Goal: Use online tool/utility: Utilize a website feature to perform a specific function

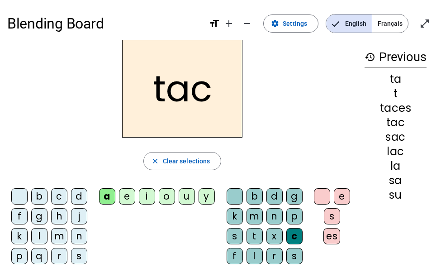
scroll to position [24, 0]
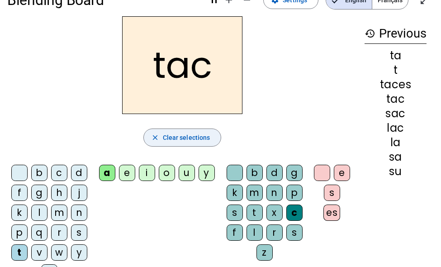
click at [183, 137] on span "Clear selections" at bounding box center [187, 137] width 48 height 11
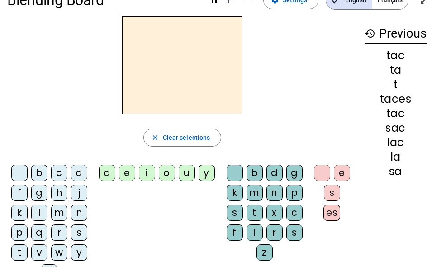
click at [22, 232] on div "p" at bounding box center [19, 232] width 16 height 16
click at [184, 169] on div "u" at bounding box center [187, 173] width 16 height 16
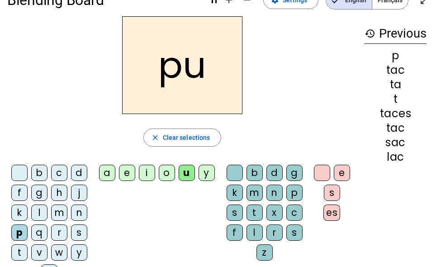
click at [272, 231] on div "r" at bounding box center [275, 232] width 16 height 16
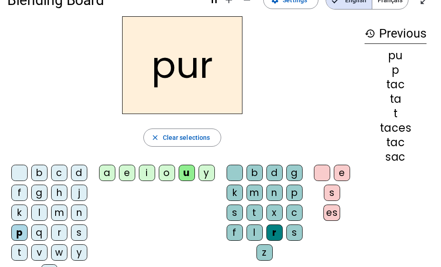
click at [58, 215] on div "m" at bounding box center [59, 213] width 16 height 16
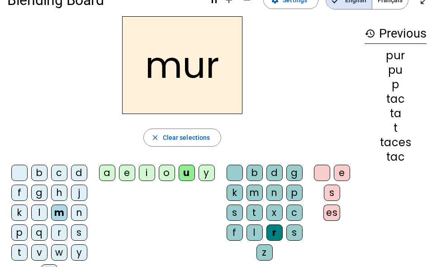
click at [84, 170] on div "d" at bounding box center [79, 173] width 16 height 16
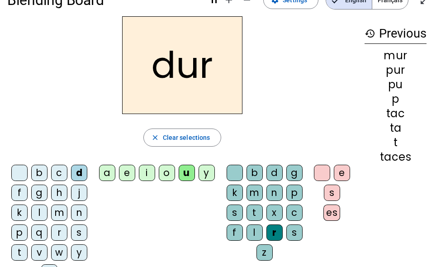
click at [276, 234] on div "r" at bounding box center [275, 232] width 16 height 16
click at [279, 229] on div "r" at bounding box center [275, 232] width 16 height 16
click at [234, 175] on div at bounding box center [235, 173] width 16 height 16
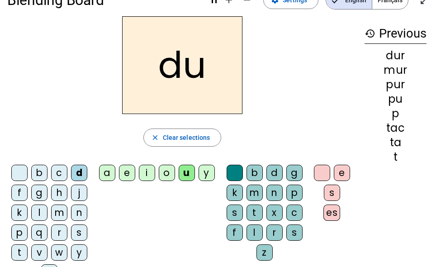
click at [35, 175] on div "b" at bounding box center [39, 173] width 16 height 16
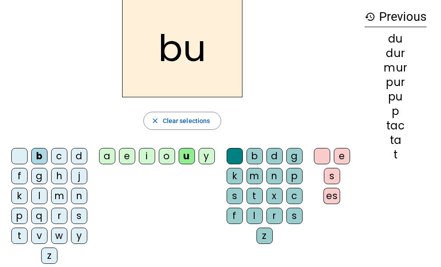
scroll to position [41, 0]
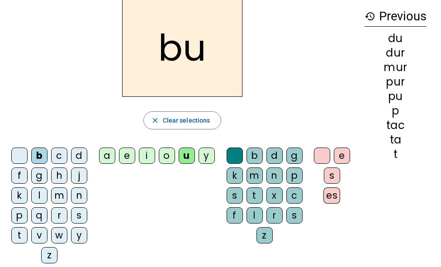
click at [38, 195] on div "l" at bounding box center [39, 195] width 16 height 16
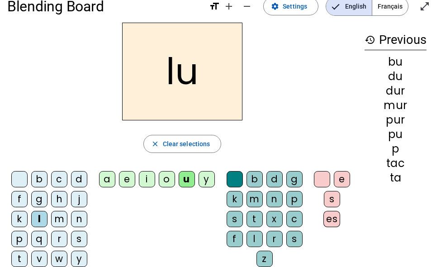
scroll to position [18, 0]
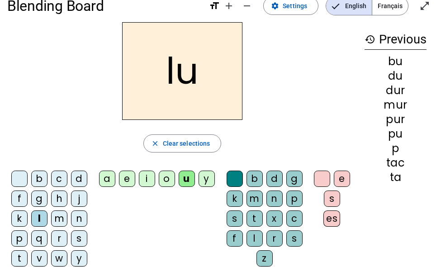
click at [109, 182] on div "a" at bounding box center [107, 179] width 16 height 16
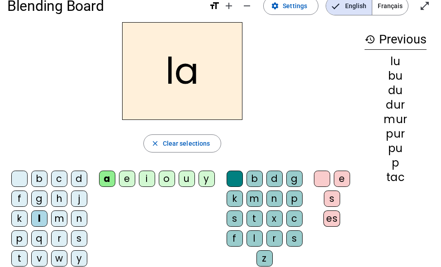
click at [60, 219] on div "m" at bounding box center [59, 218] width 16 height 16
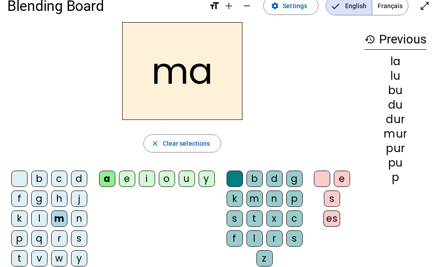
click at [127, 180] on div "e" at bounding box center [127, 179] width 16 height 16
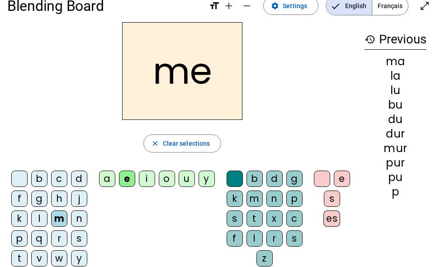
click at [81, 200] on div "j" at bounding box center [79, 199] width 16 height 16
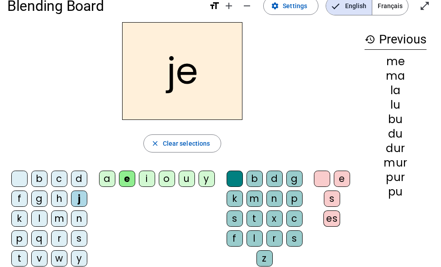
click at [76, 177] on div "d" at bounding box center [79, 179] width 16 height 16
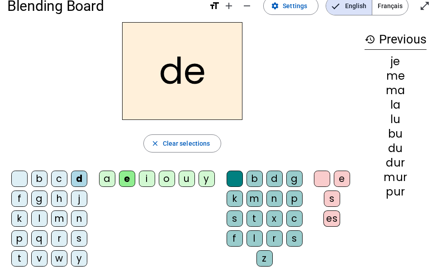
click at [26, 254] on div "t" at bounding box center [19, 258] width 16 height 16
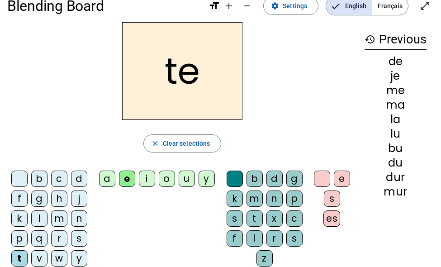
click at [79, 223] on div "n" at bounding box center [79, 218] width 16 height 16
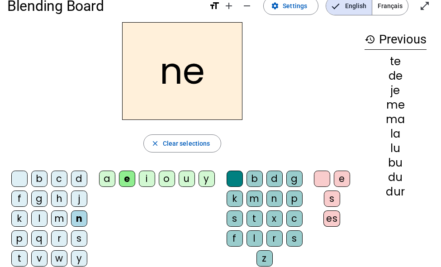
click at [147, 179] on div "i" at bounding box center [147, 179] width 16 height 16
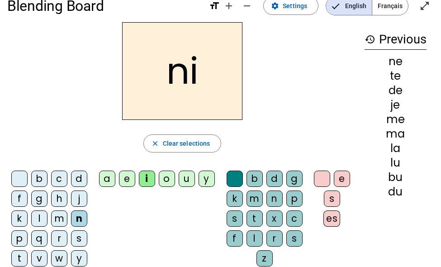
click at [82, 239] on div "s" at bounding box center [79, 238] width 16 height 16
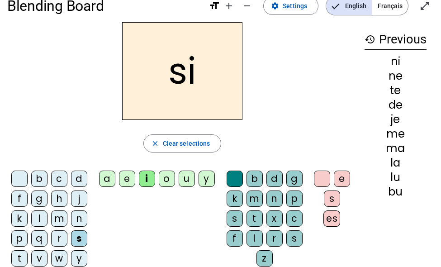
click at [256, 239] on div "l" at bounding box center [255, 238] width 16 height 16
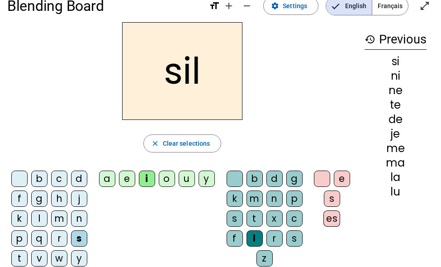
click at [339, 181] on div "e" at bounding box center [342, 179] width 16 height 16
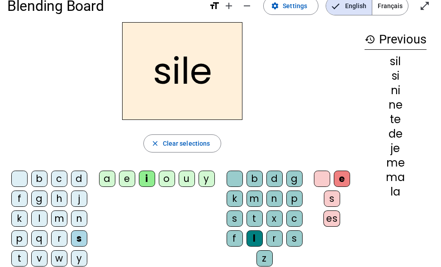
click at [327, 178] on div at bounding box center [322, 179] width 16 height 16
